Goal: Find specific page/section: Find specific page/section

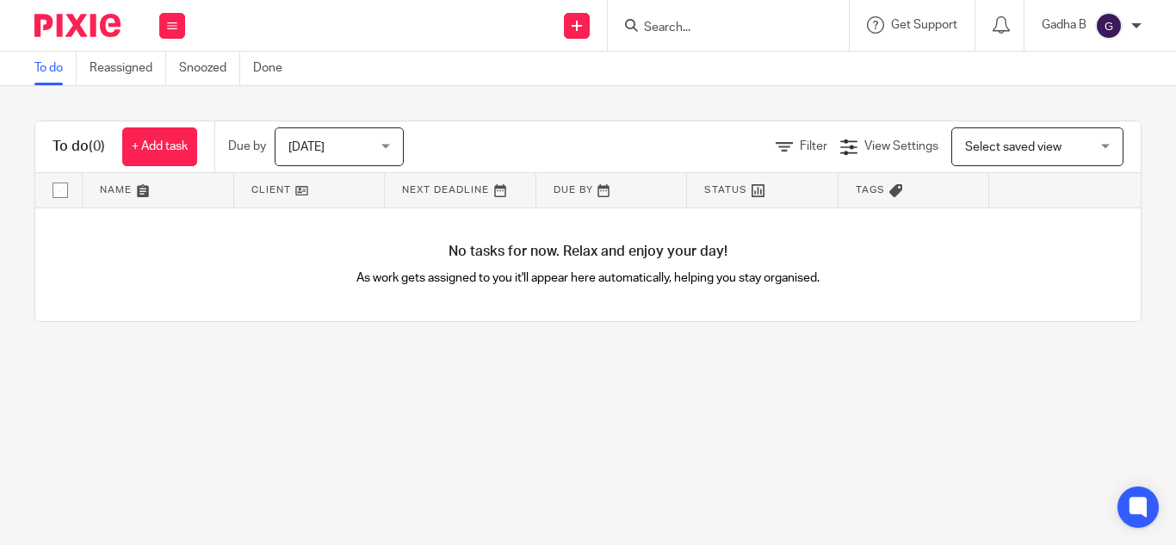
click at [657, 25] on input "Search" at bounding box center [719, 29] width 155 height 16
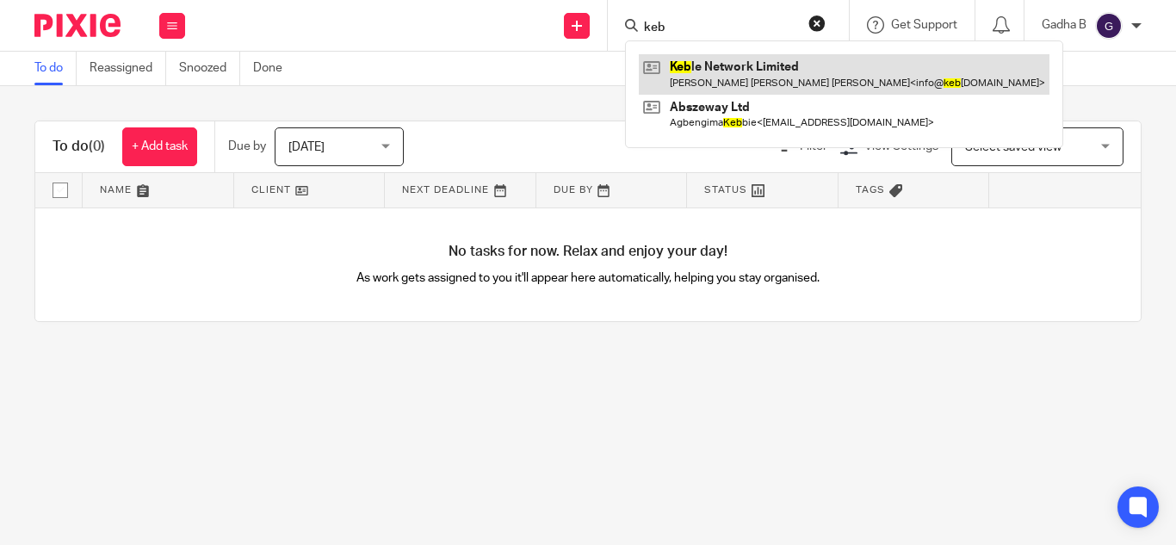
type input "keb"
click at [701, 77] on link at bounding box center [844, 74] width 411 height 40
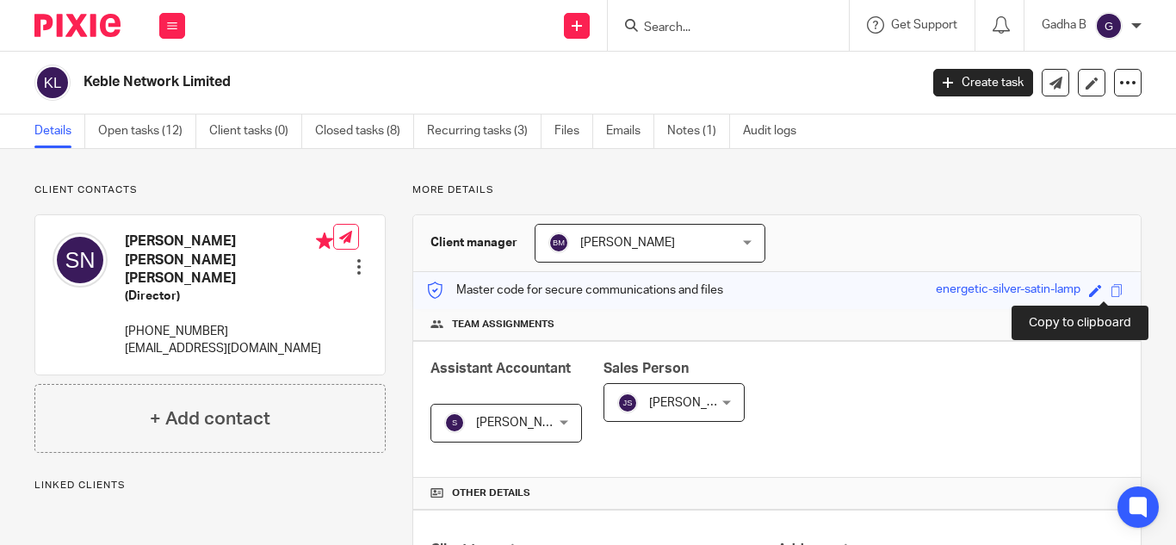
click at [1111, 288] on span at bounding box center [1117, 290] width 13 height 13
click at [653, 30] on input "Search" at bounding box center [719, 29] width 155 height 16
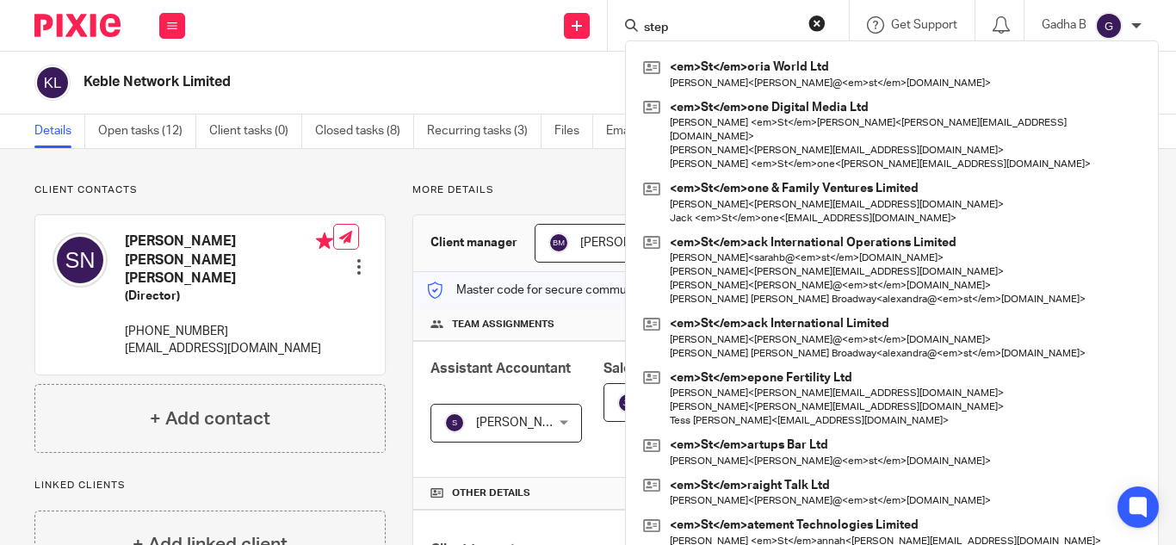
type input "step"
click button "submit" at bounding box center [0, 0] width 0 height 0
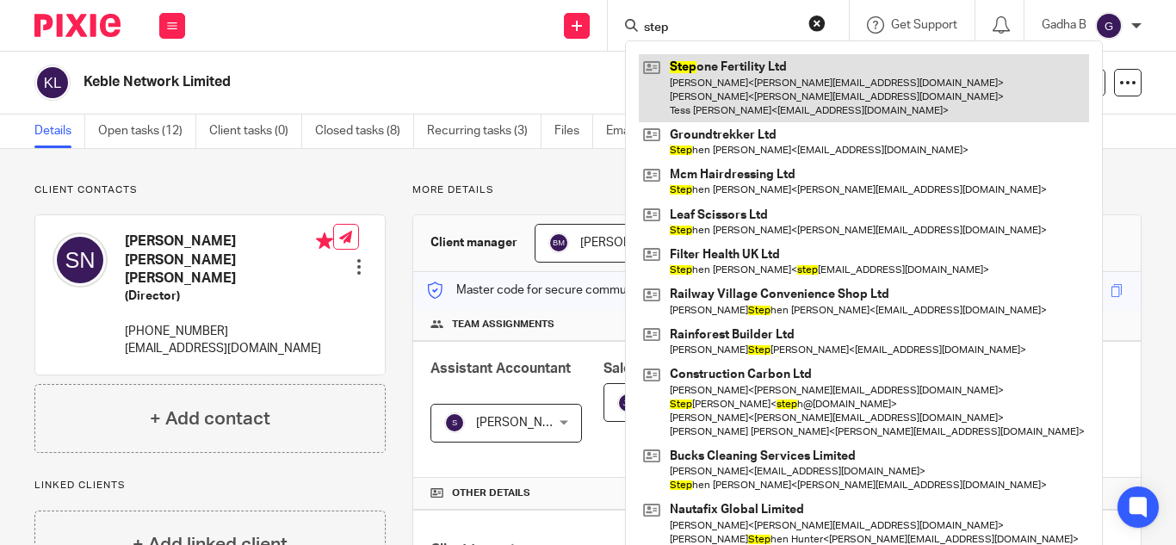
click at [705, 73] on link at bounding box center [864, 88] width 450 height 68
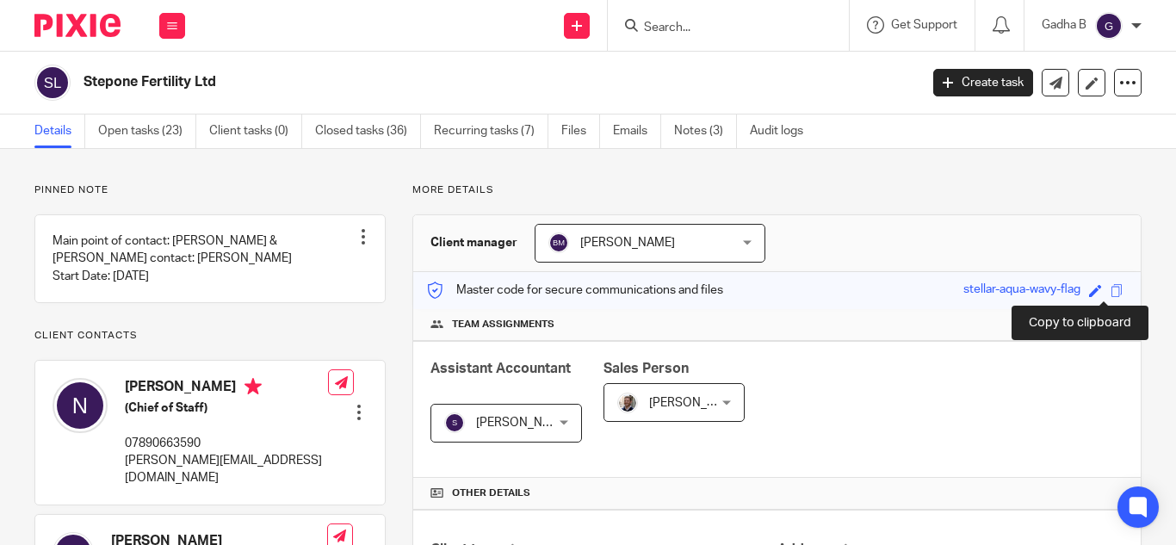
click at [1111, 292] on span at bounding box center [1117, 290] width 13 height 13
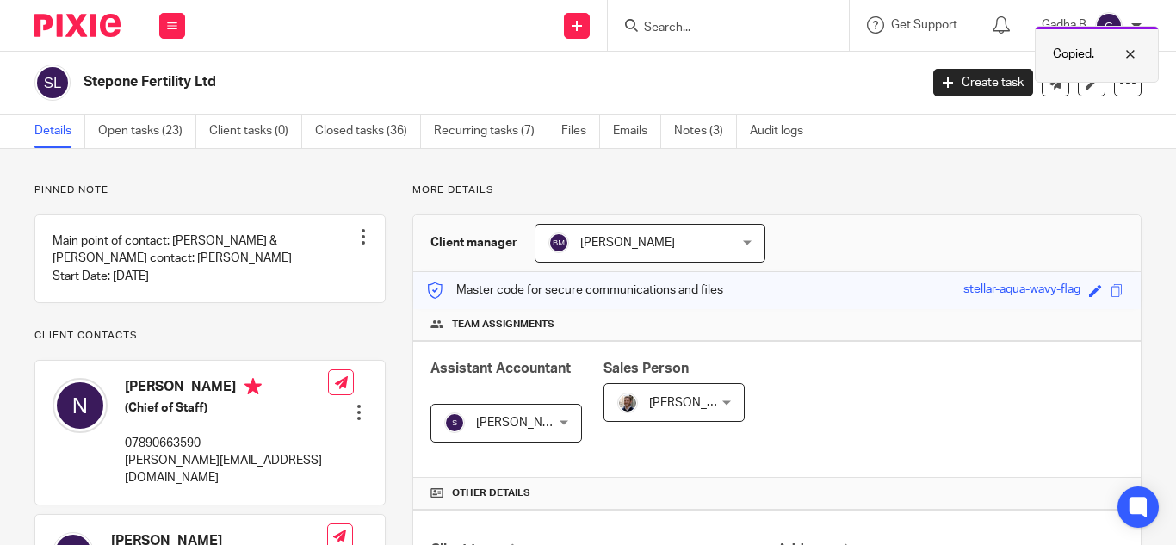
click at [1134, 56] on div at bounding box center [1118, 54] width 47 height 21
